Goal: Transaction & Acquisition: Register for event/course

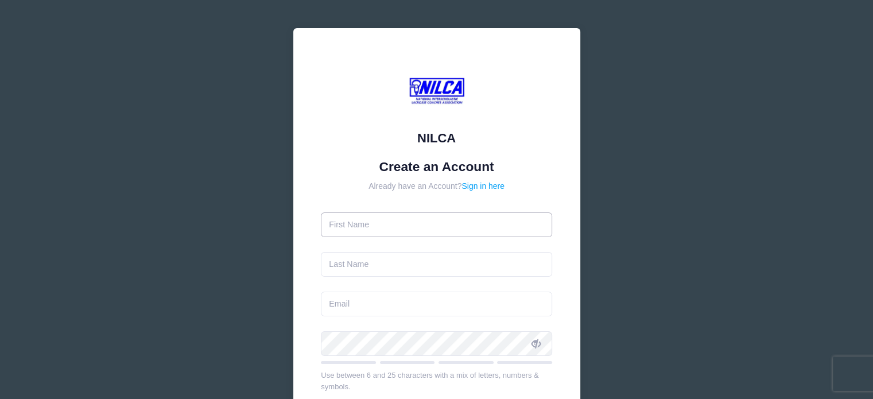
click at [378, 226] on input "text" at bounding box center [436, 224] width 231 height 25
type input "Peter"
type input "Worstell"
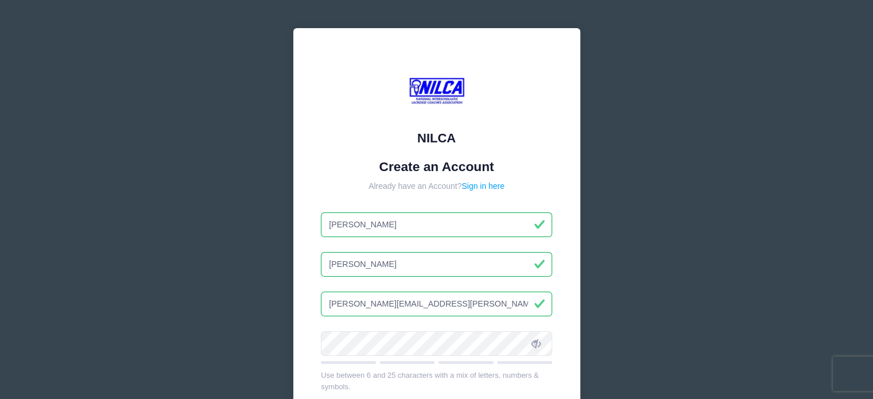
click at [432, 304] on input "peter.worstell@ibroof.com" at bounding box center [436, 304] width 231 height 25
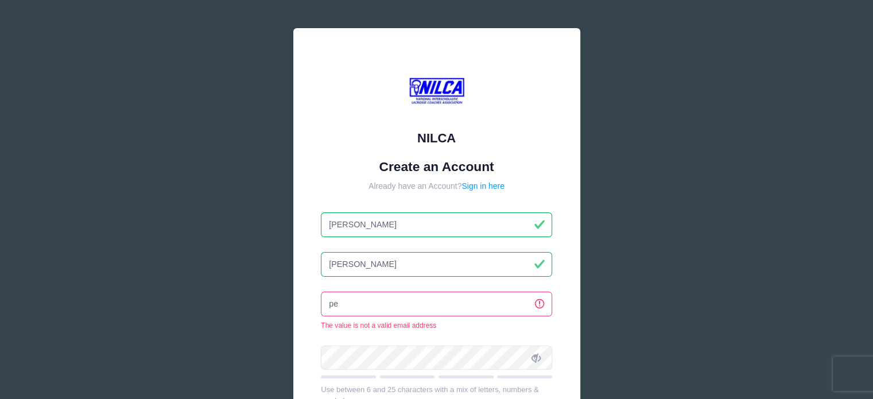
type input "p"
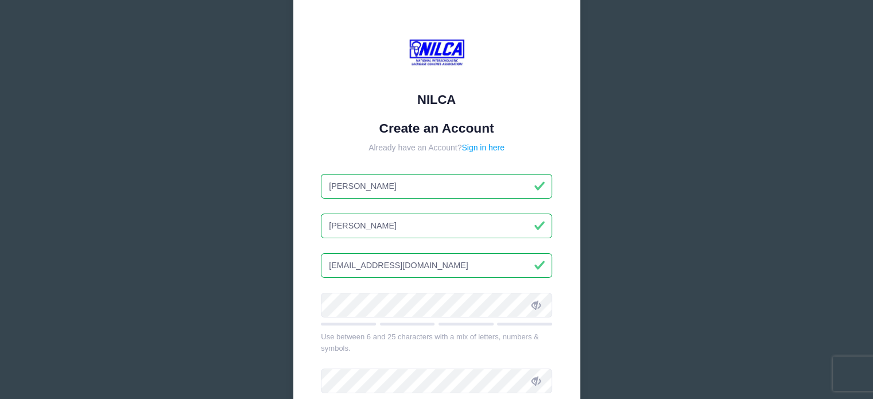
scroll to position [57, 0]
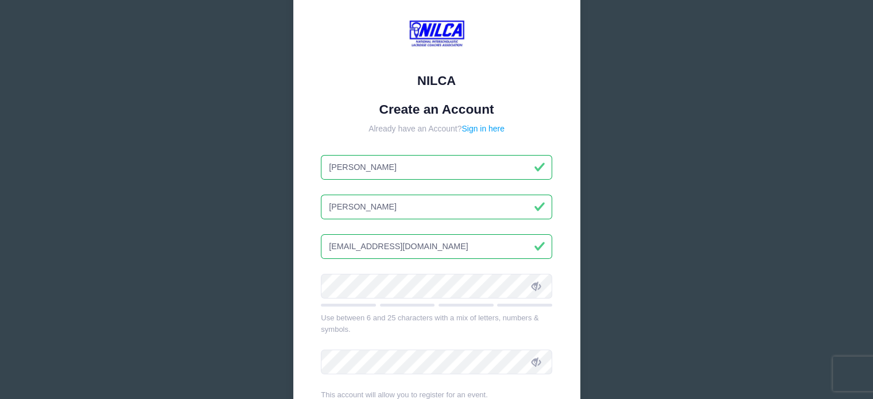
type input "peterworstell12@gmail.com"
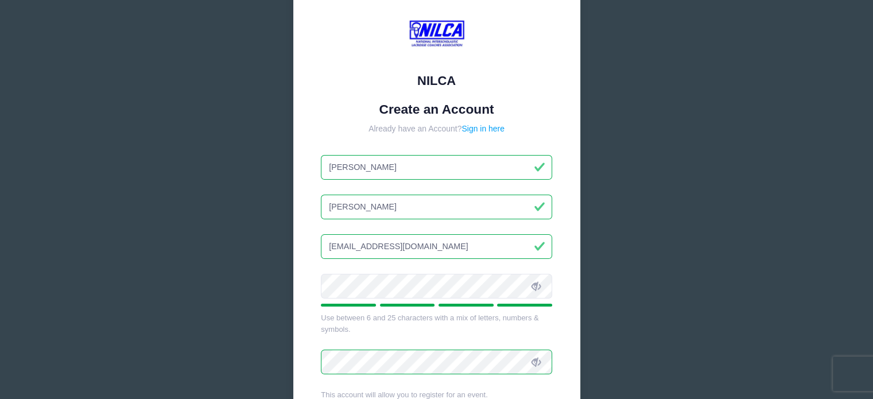
scroll to position [172, 0]
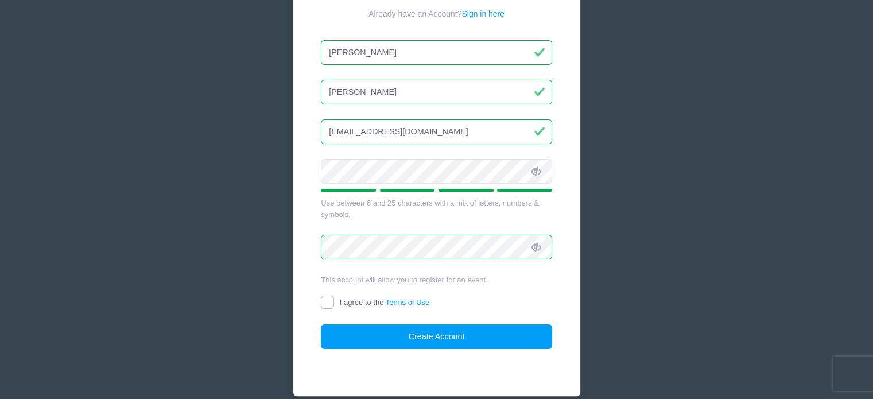
click at [328, 300] on input "I agree to the Terms of Use" at bounding box center [327, 302] width 13 height 13
checkbox input "true"
click at [446, 335] on button "Create Account" at bounding box center [436, 336] width 231 height 25
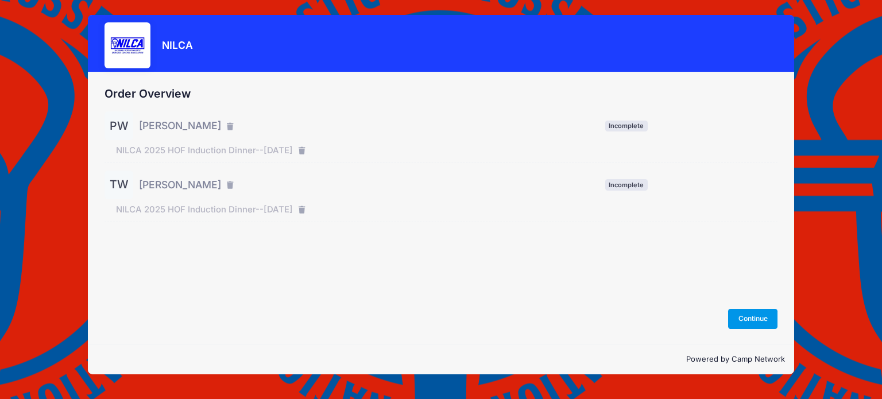
click at [750, 320] on button "Continue" at bounding box center [752, 319] width 49 height 20
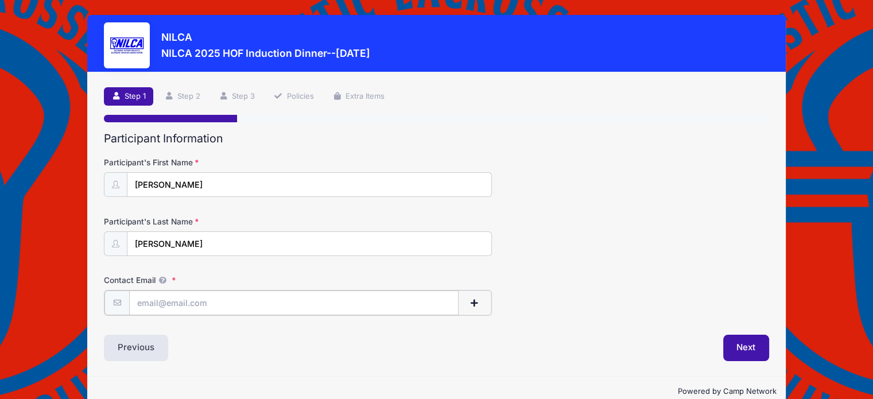
click at [147, 299] on input "Contact Email" at bounding box center [293, 302] width 329 height 25
type input "Peterworstell12@gmail.com"
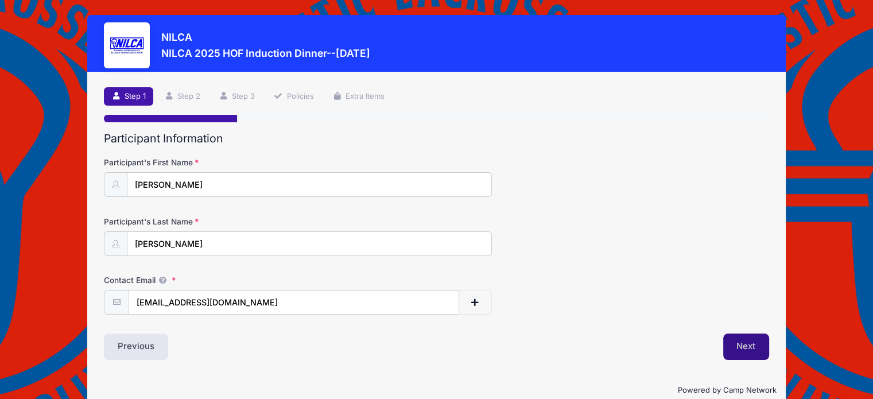
click at [748, 343] on button "Next" at bounding box center [746, 346] width 46 height 26
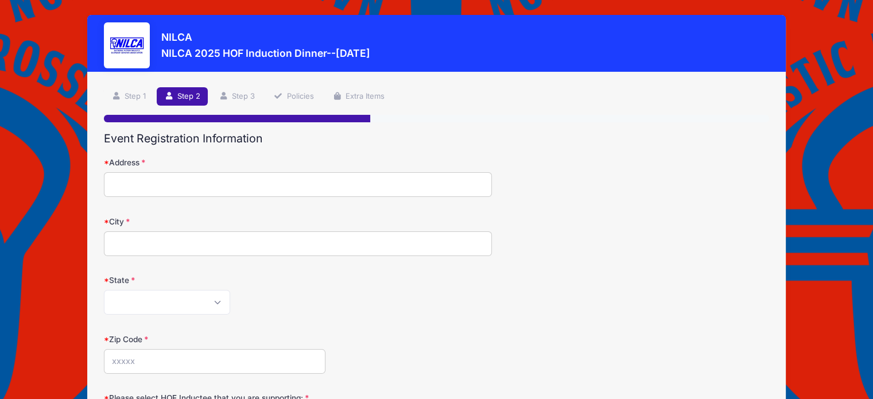
click at [139, 185] on input "Address" at bounding box center [298, 184] width 388 height 25
type input "322 Adagio Dr"
type input "[GEOGRAPHIC_DATA]"
select select "CA"
type input "94526"
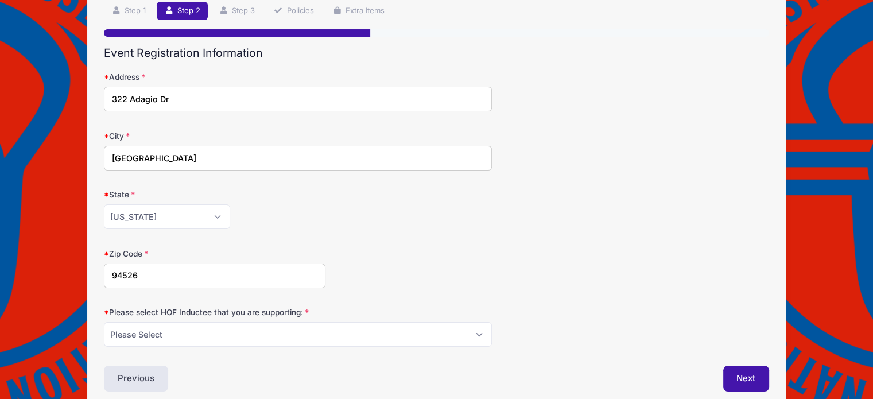
scroll to position [137, 0]
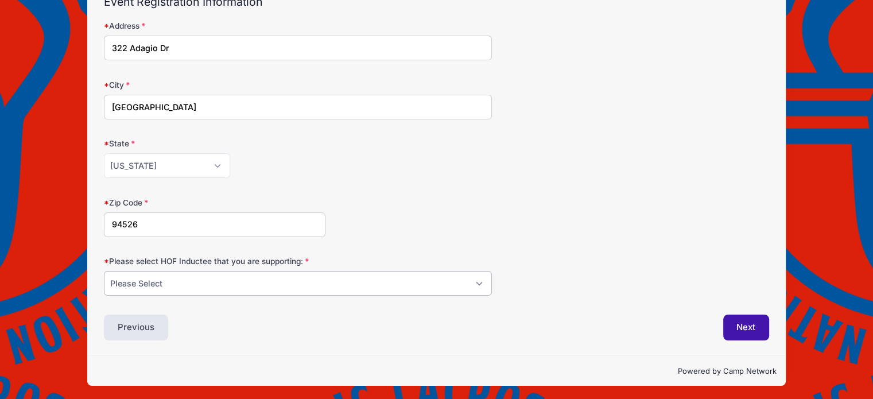
click at [293, 278] on select "Please Select Dennis Bonn Charlie Burch Mike Delia Steve Finnell Bryan Kelly Ke…" at bounding box center [298, 283] width 388 height 25
select select "Steve Finnell"
click at [104, 271] on select "Please Select Dennis Bonn Charlie Burch Mike Delia Steve Finnell Bryan Kelly Ke…" at bounding box center [298, 283] width 388 height 25
click at [752, 323] on button "Next" at bounding box center [746, 328] width 46 height 26
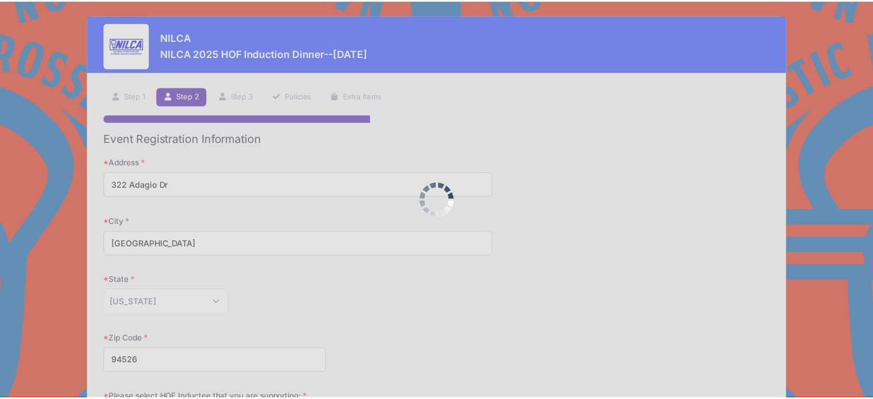
scroll to position [0, 0]
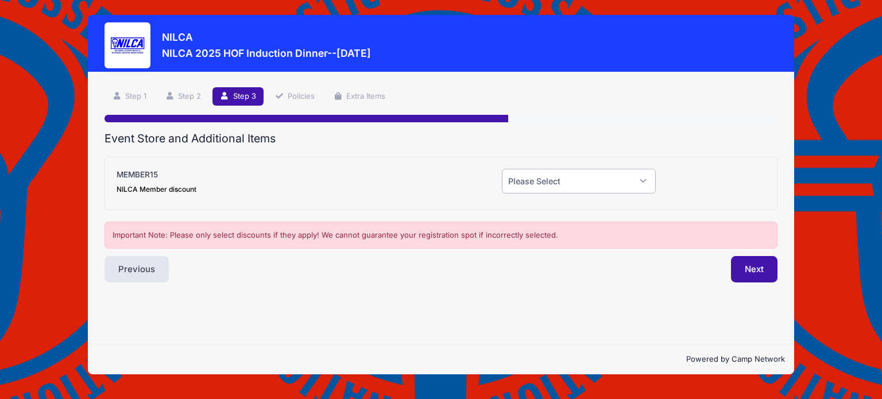
click at [610, 178] on select "Please Select Yes (-$15.00) No" at bounding box center [579, 181] width 154 height 25
select select "1"
click at [502, 169] on select "Please Select Yes (-$15.00) No" at bounding box center [579, 181] width 154 height 25
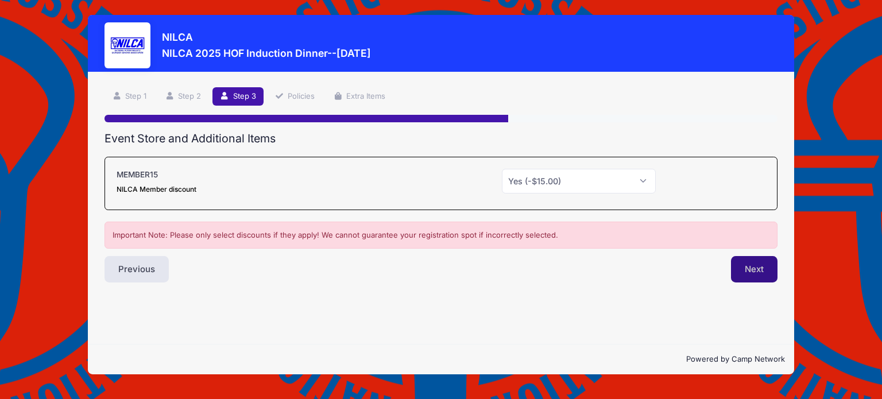
click at [751, 269] on button "Next" at bounding box center [754, 269] width 46 height 26
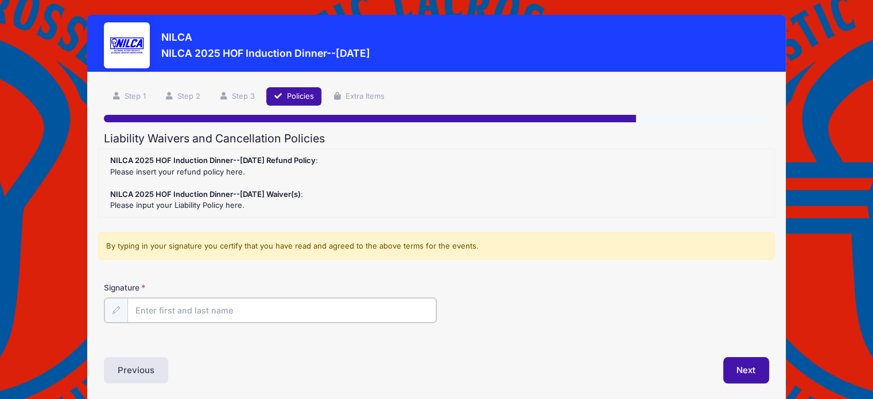
click at [158, 308] on input "Signature" at bounding box center [281, 310] width 309 height 25
type input "Peter Worstell"
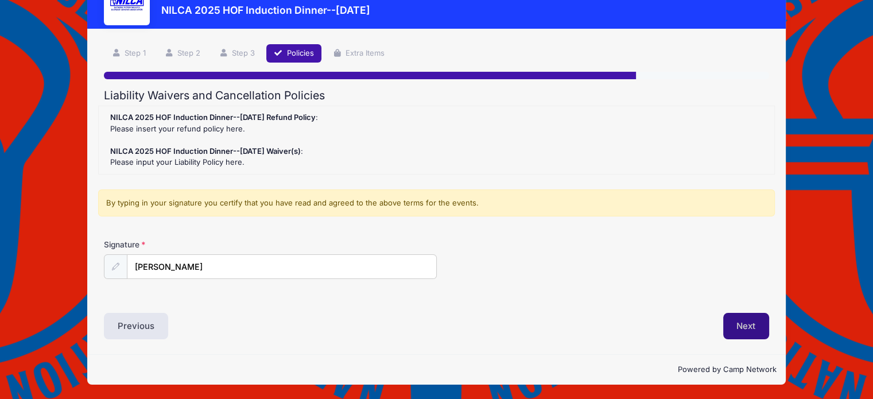
scroll to position [42, 0]
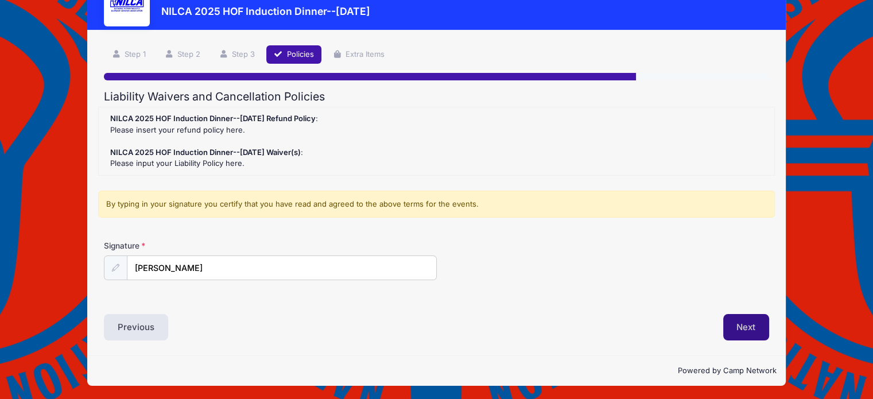
click at [750, 328] on button "Next" at bounding box center [746, 327] width 46 height 26
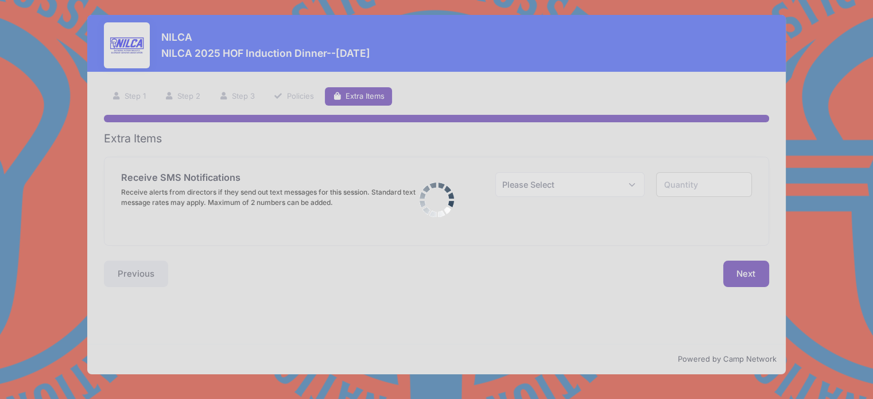
scroll to position [0, 0]
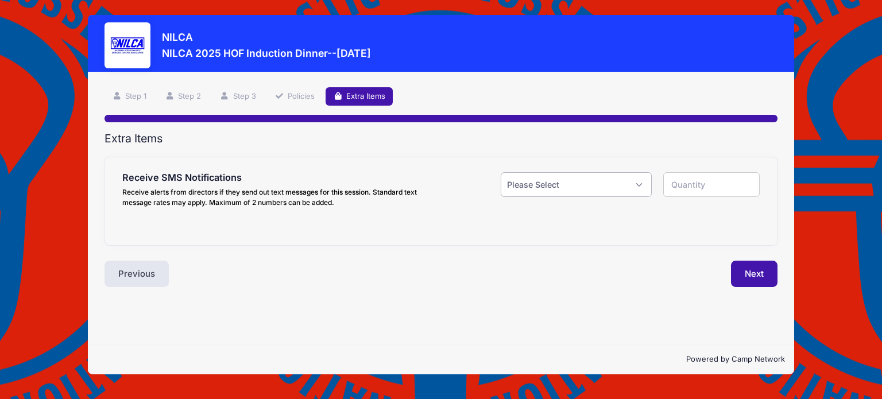
click at [629, 184] on select "Please Select Yes ($0.00) No" at bounding box center [576, 184] width 151 height 25
select select "1"
click at [501, 172] on select "Please Select Yes ($0.00) No" at bounding box center [576, 184] width 151 height 25
type input "1"
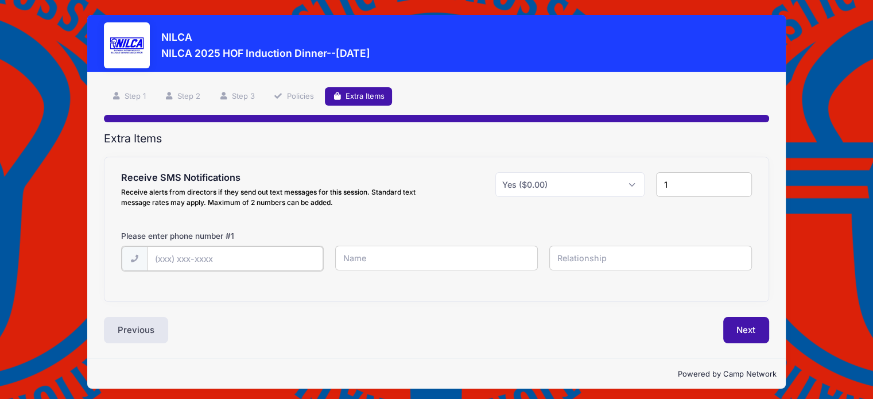
click at [201, 257] on input "text" at bounding box center [235, 258] width 177 height 25
type input "(925) 683-2251"
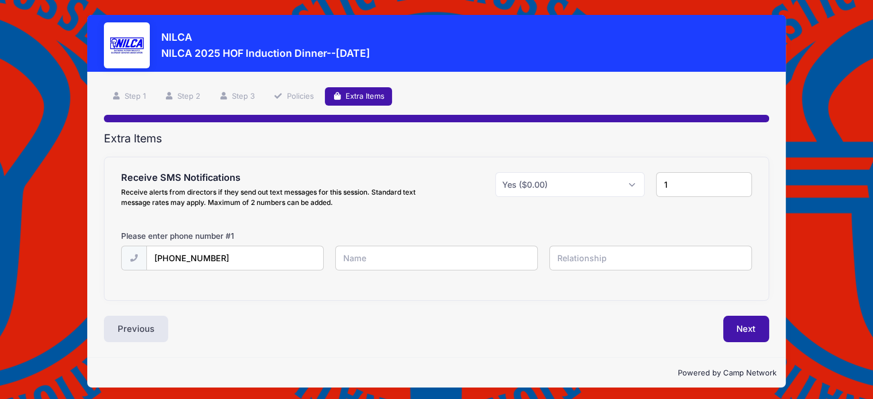
click at [354, 256] on input "text" at bounding box center [436, 258] width 203 height 25
type input "Peter Worstell"
click at [483, 302] on div "Extra Items Receive SMS Notifications Receive alerts from directors if they sen…" at bounding box center [436, 237] width 665 height 211
click at [577, 259] on input "text" at bounding box center [650, 258] width 203 height 25
click at [569, 259] on input "text" at bounding box center [650, 258] width 203 height 25
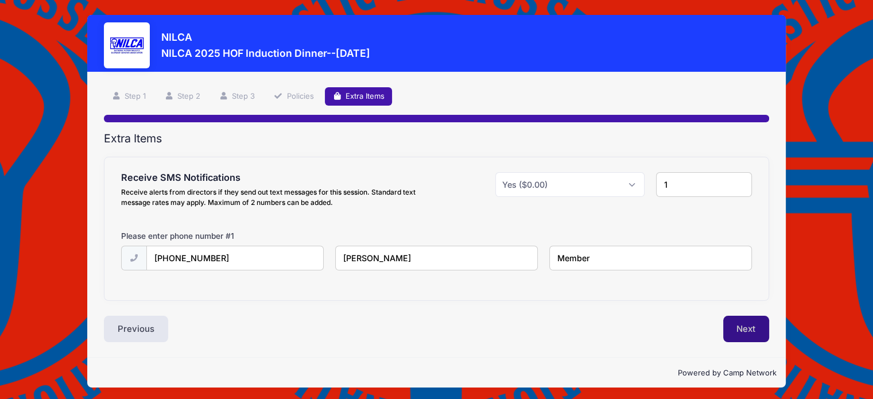
type input "Member"
click at [748, 325] on button "Next" at bounding box center [746, 329] width 46 height 26
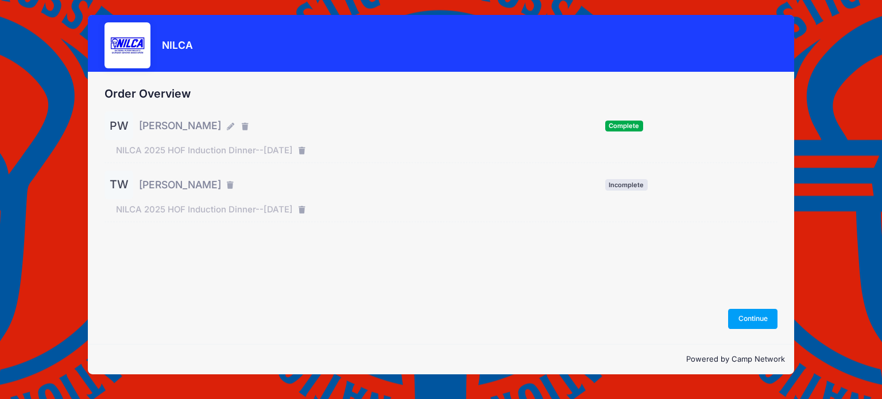
click at [163, 184] on span "Tim Worstell" at bounding box center [180, 184] width 82 height 15
click at [756, 318] on button "Continue" at bounding box center [752, 319] width 49 height 20
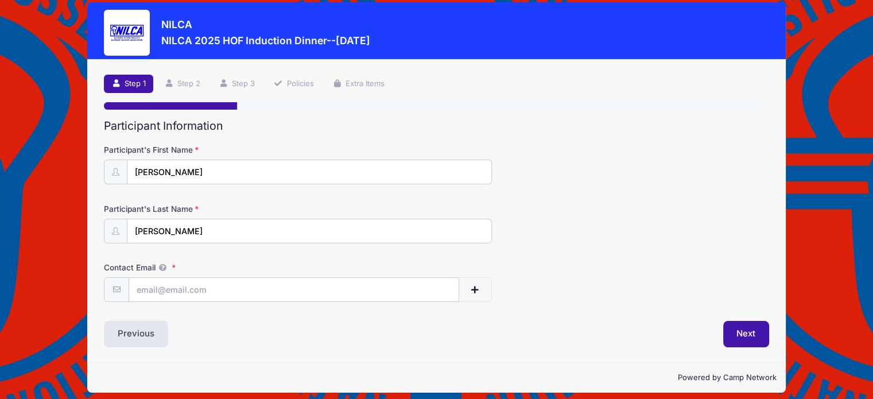
scroll to position [20, 0]
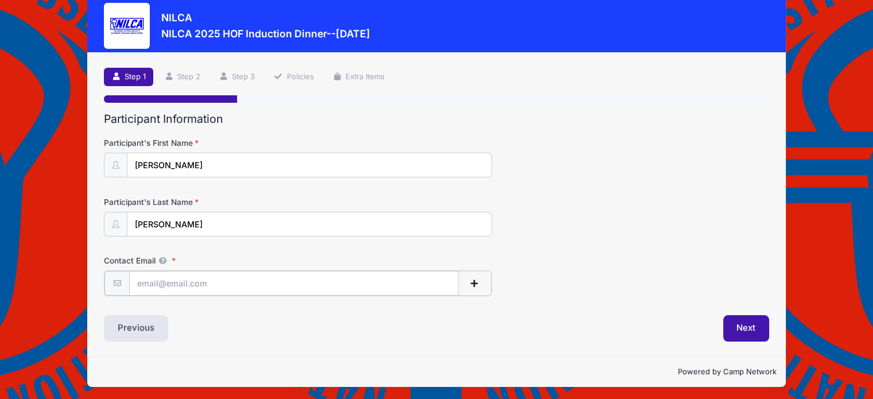
click at [167, 276] on input "Contact Email" at bounding box center [293, 283] width 329 height 25
type input "[EMAIL_ADDRESS][DOMAIN_NAME]"
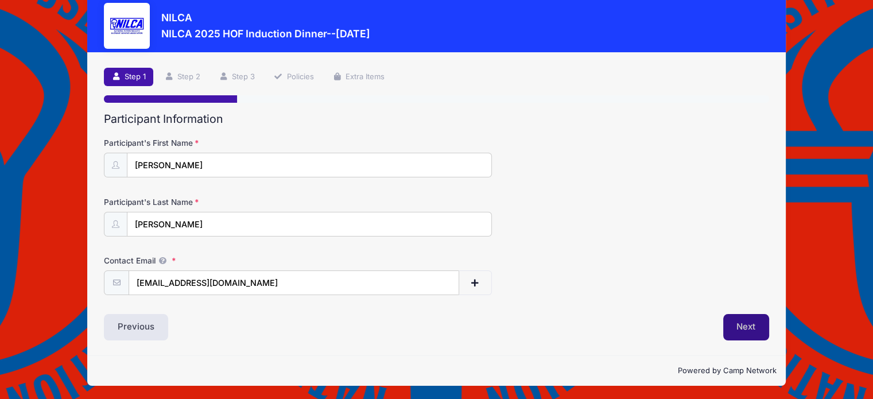
click at [746, 325] on button "Next" at bounding box center [746, 327] width 46 height 26
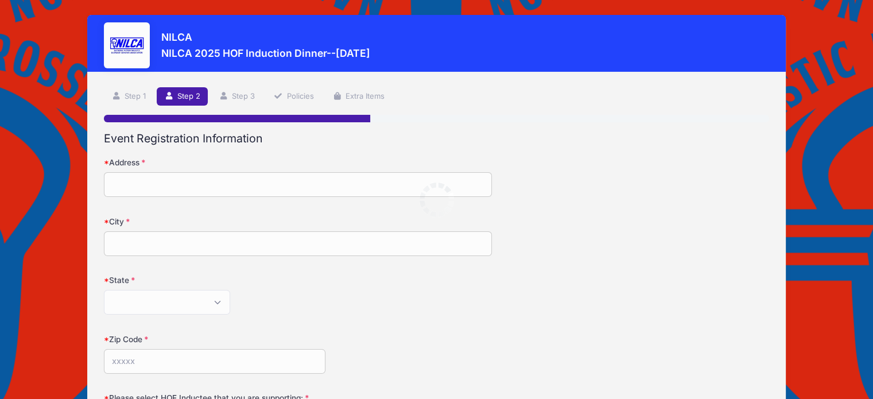
scroll to position [0, 0]
click at [135, 183] on input "Address" at bounding box center [298, 184] width 388 height 25
type input "322 Adagio Dr"
type input "Danville"
select select "CA"
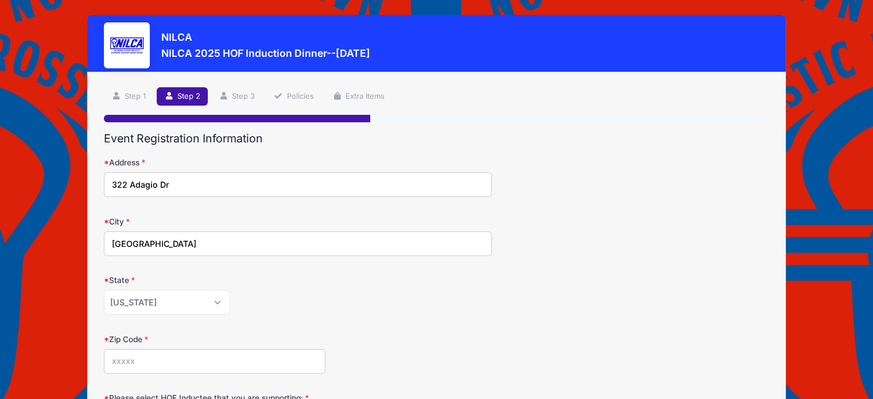
type input "94526"
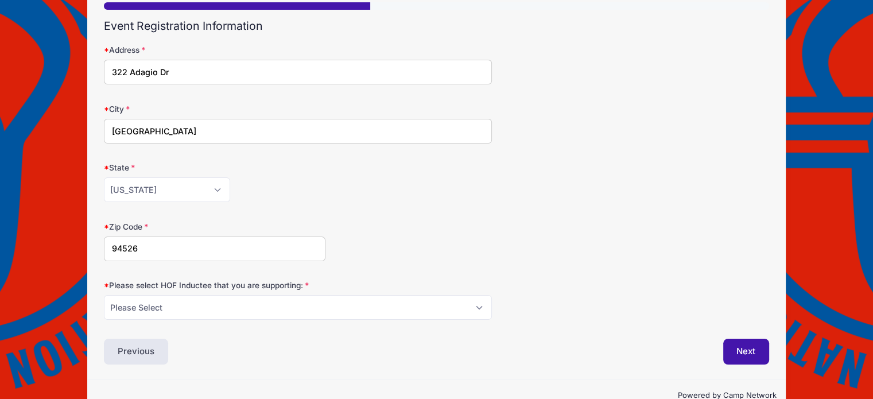
scroll to position [115, 0]
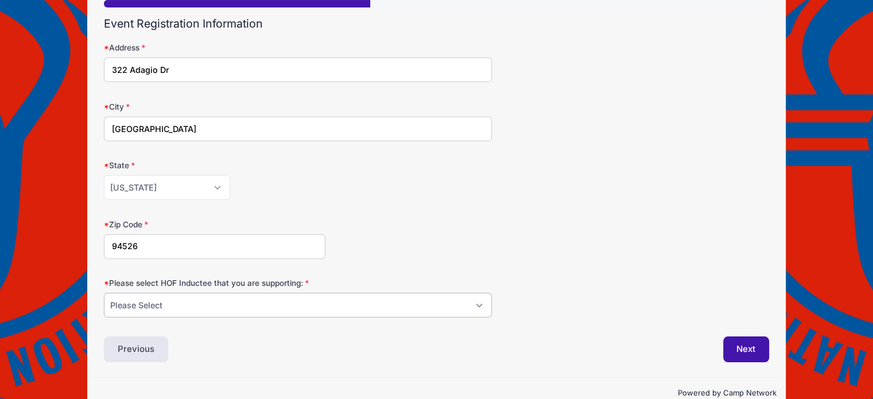
click at [315, 302] on select "Please Select Dennis Bonn Charlie Burch Mike Delia Steve Finnell Bryan Kelly Ke…" at bounding box center [298, 305] width 388 height 25
select select "Steve Finnell"
click at [104, 293] on select "Please Select Dennis Bonn Charlie Burch Mike Delia Steve Finnell Bryan Kelly Ke…" at bounding box center [298, 305] width 388 height 25
click at [735, 343] on button "Next" at bounding box center [746, 349] width 46 height 26
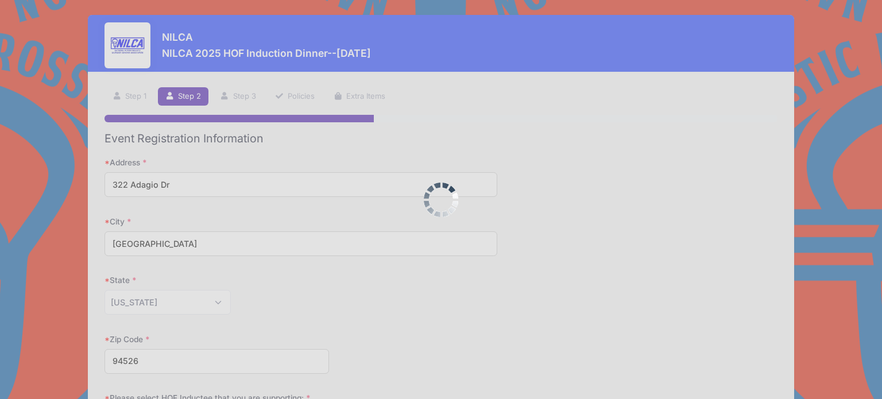
scroll to position [0, 0]
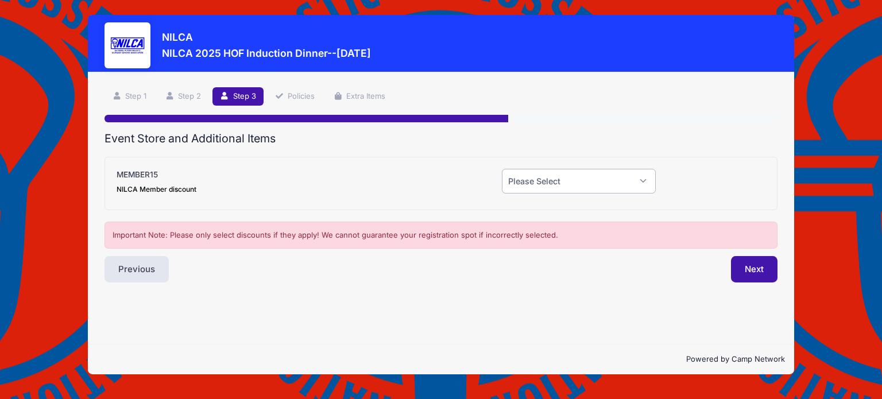
click at [643, 179] on select "Please Select Yes (-$15.00) No" at bounding box center [579, 181] width 154 height 25
select select "0"
click at [502, 169] on select "Please Select Yes (-$15.00) No" at bounding box center [579, 181] width 154 height 25
click at [751, 266] on button "Next" at bounding box center [754, 269] width 46 height 26
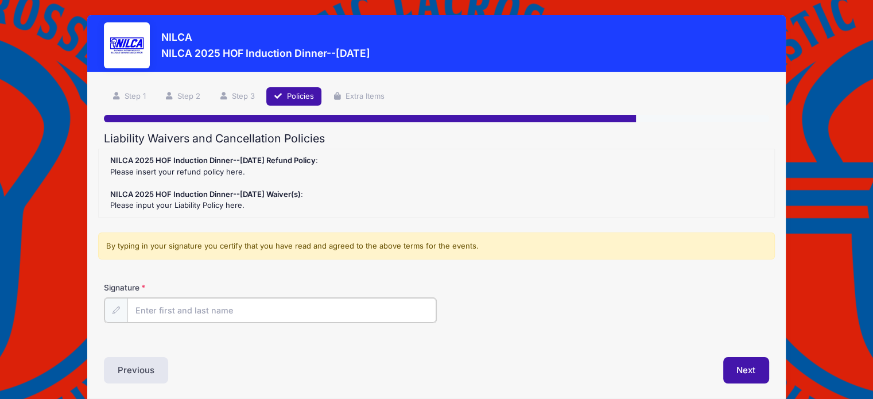
click at [190, 309] on input "Signature" at bounding box center [281, 310] width 309 height 25
type input "Peter Worstell"
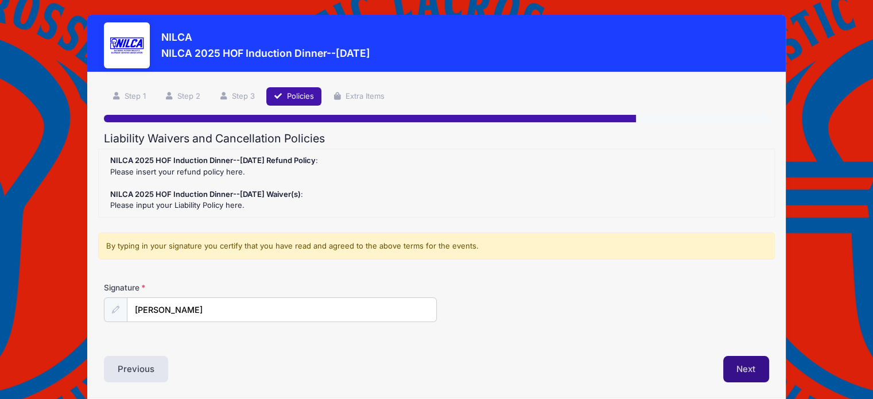
click at [742, 364] on button "Next" at bounding box center [746, 369] width 46 height 26
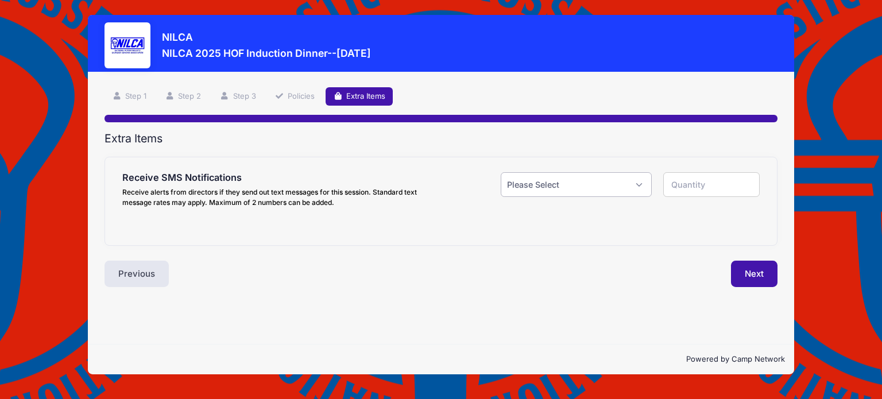
click at [637, 181] on select "Please Select Yes ($0.00) No" at bounding box center [576, 184] width 151 height 25
select select "0"
click at [501, 172] on select "Please Select Yes ($0.00) No" at bounding box center [576, 184] width 151 height 25
type input "0"
click at [751, 271] on button "Next" at bounding box center [754, 274] width 46 height 26
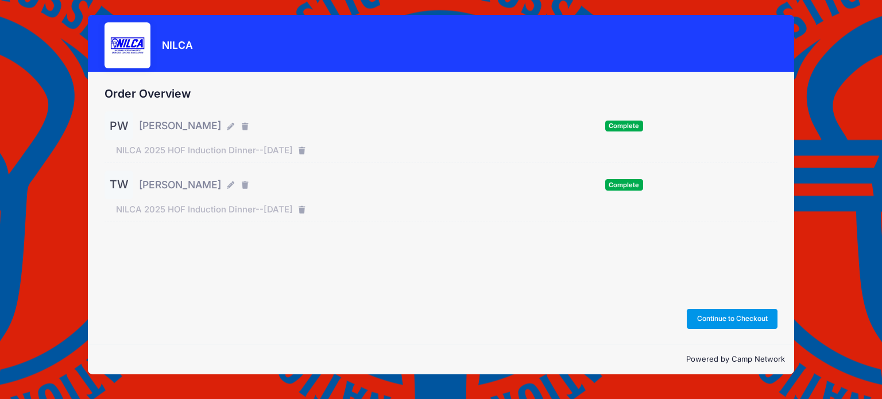
click at [715, 316] on button "Continue to Checkout" at bounding box center [731, 319] width 91 height 20
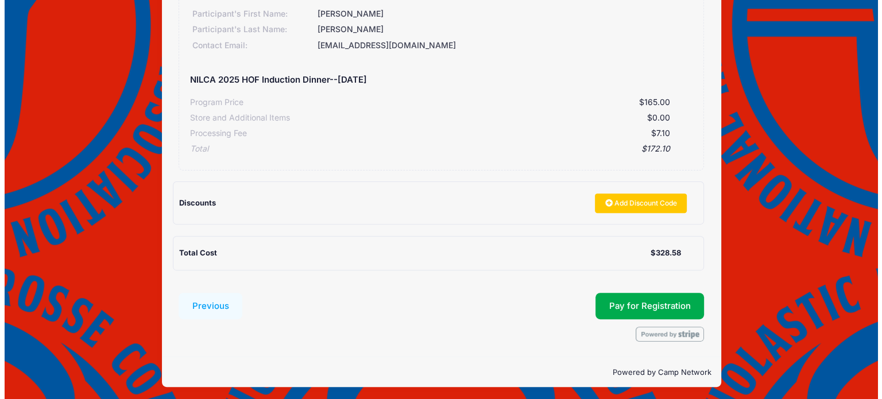
scroll to position [354, 0]
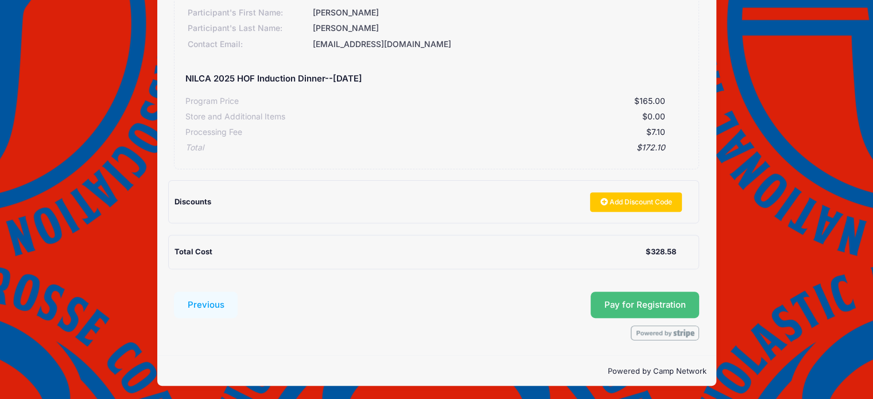
click at [656, 302] on button "Pay for Registration" at bounding box center [645, 305] width 109 height 26
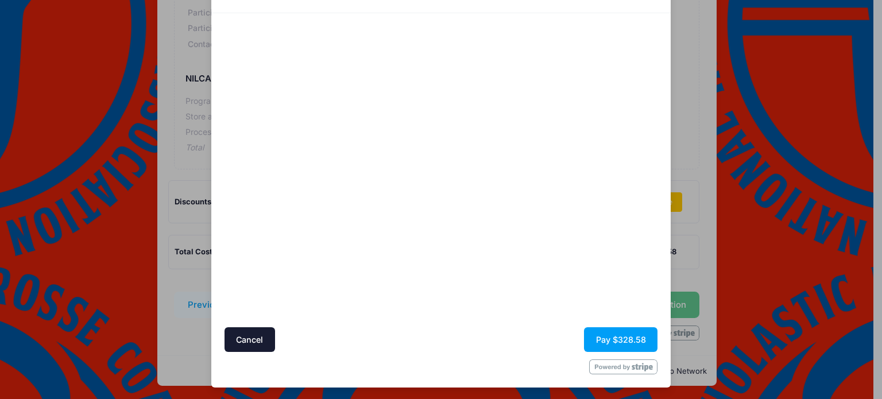
scroll to position [62, 0]
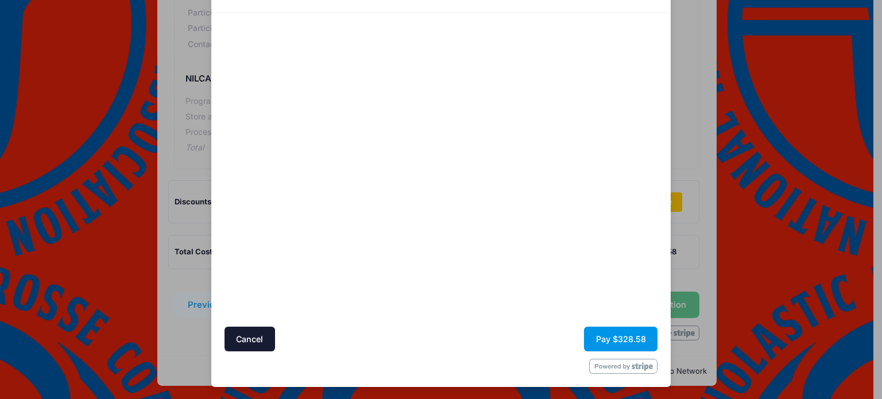
click at [617, 338] on button "Pay $328.58" at bounding box center [620, 339] width 73 height 25
